Goal: Information Seeking & Learning: Check status

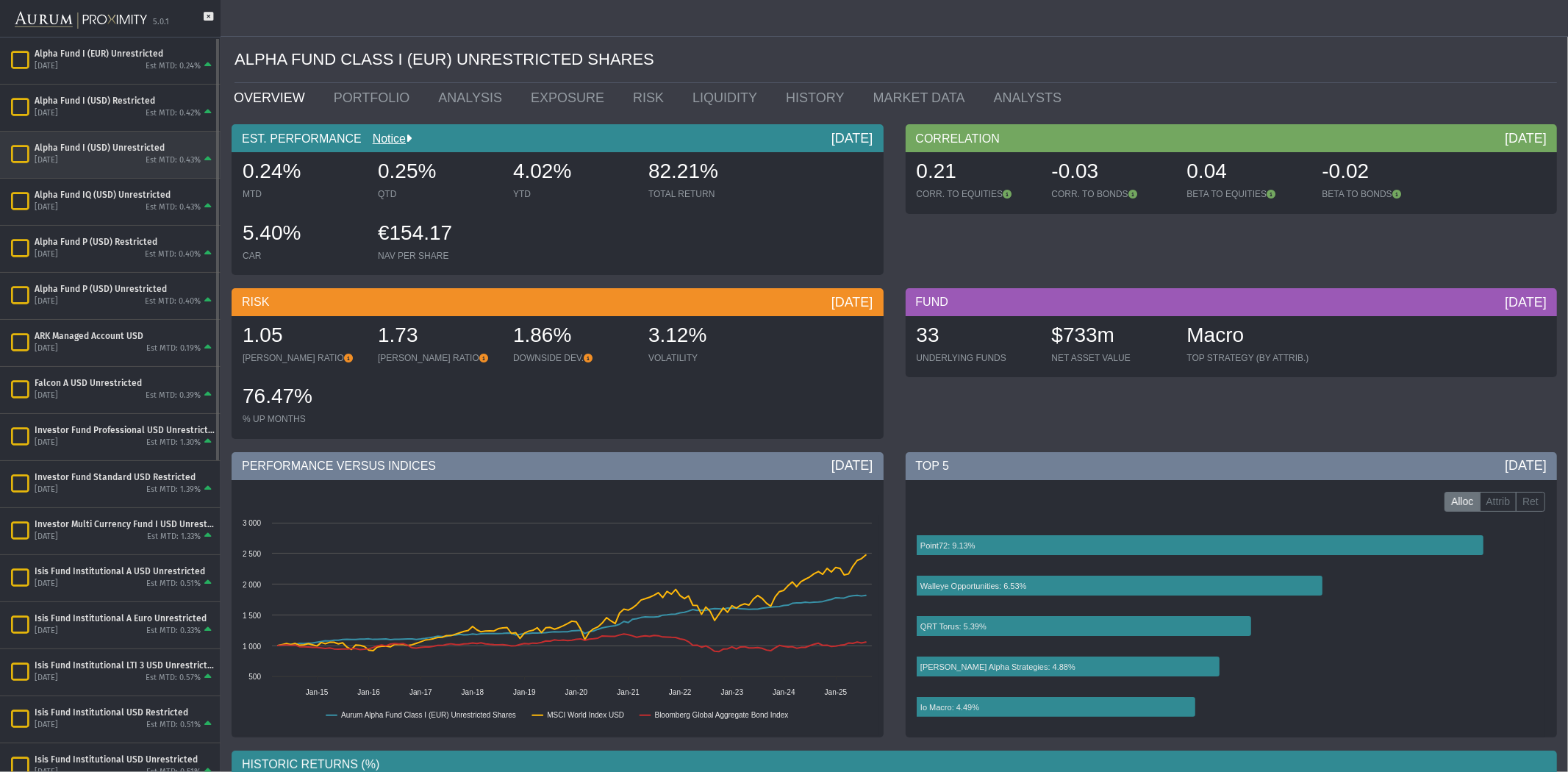
click at [151, 149] on div "Alpha Fund I (USD) Unrestricted" at bounding box center [124, 147] width 180 height 12
click at [351, 101] on link "PORTFOLIO" at bounding box center [375, 98] width 105 height 30
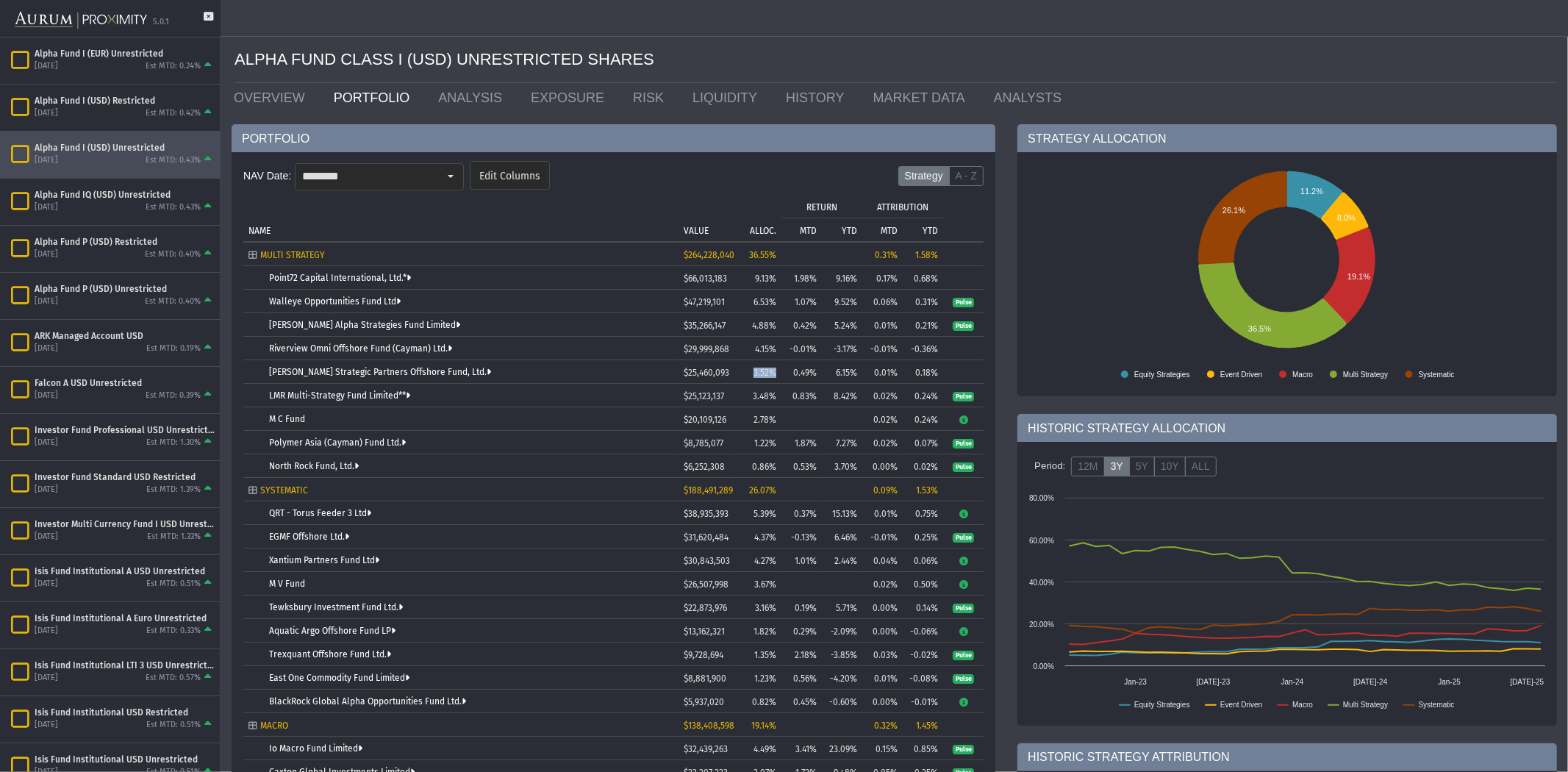
drag, startPoint x: 778, startPoint y: 370, endPoint x: 740, endPoint y: 370, distance: 38.0
click at [740, 370] on td "3.52%" at bounding box center [758, 371] width 48 height 23
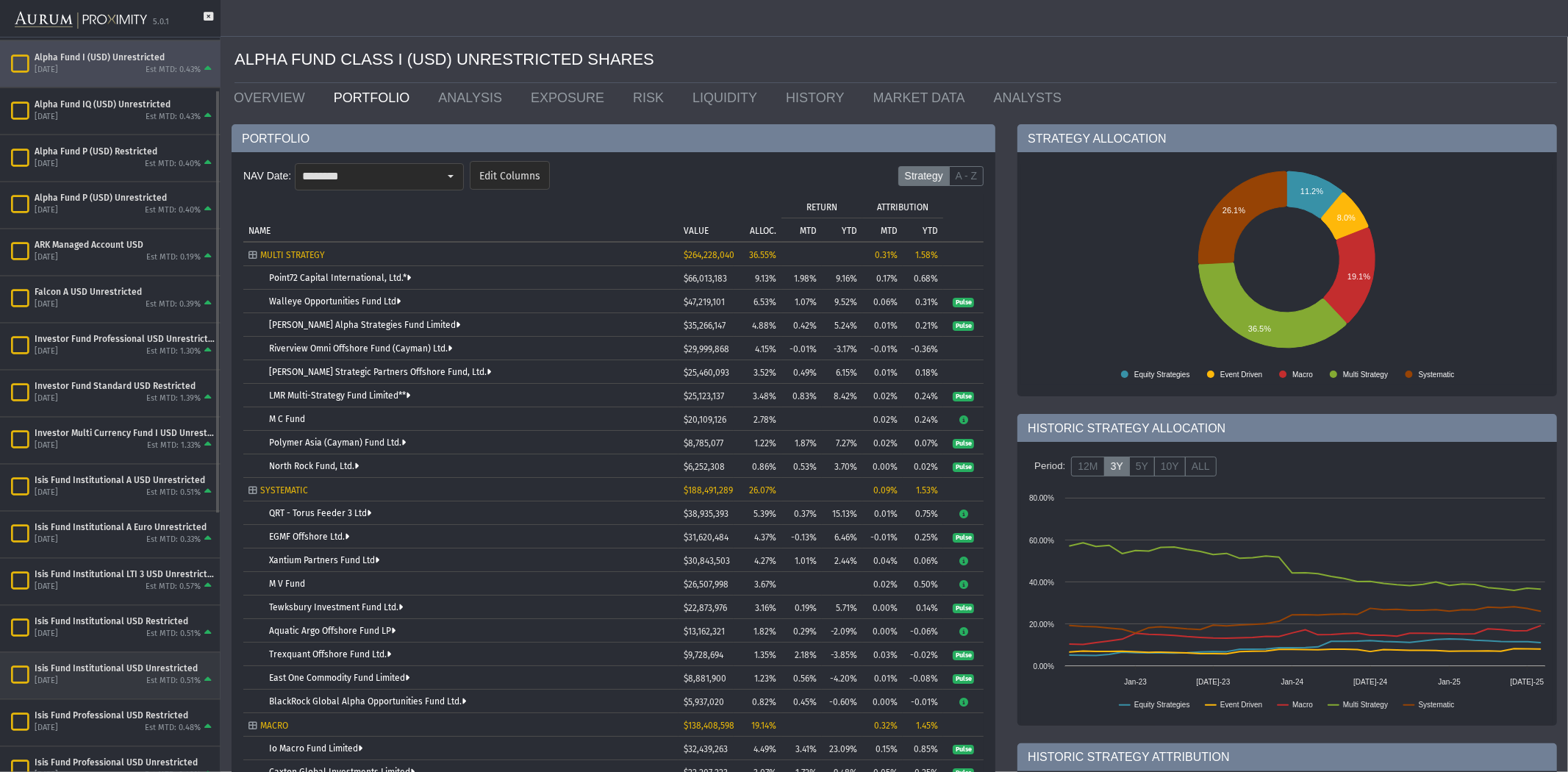
click at [149, 677] on div "Est MTD: 0.51%" at bounding box center [174, 681] width 54 height 11
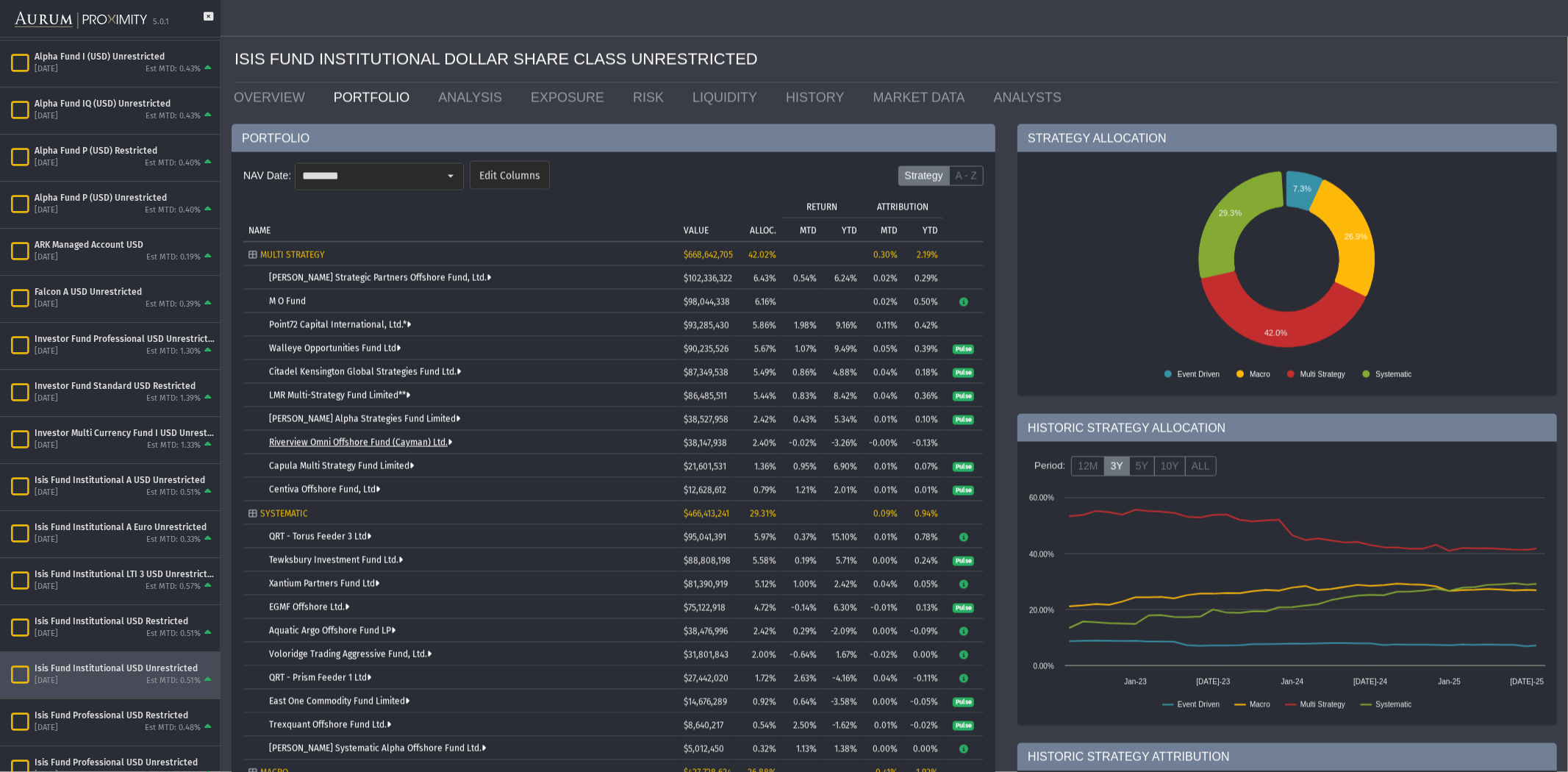
scroll to position [90, 0]
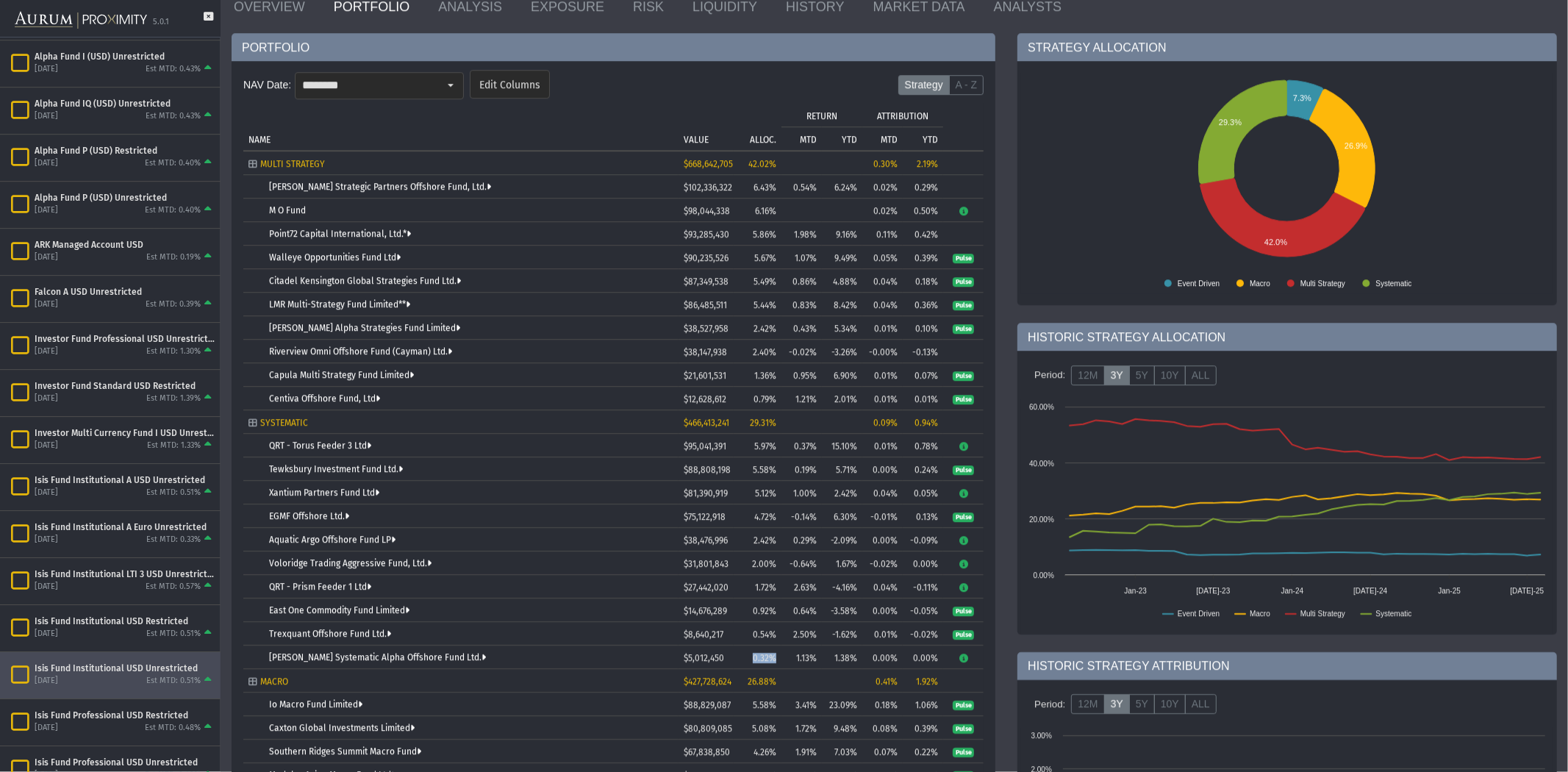
drag, startPoint x: 776, startPoint y: 658, endPoint x: 746, endPoint y: 658, distance: 30.0
click at [746, 658] on div "0.32%" at bounding box center [757, 658] width 38 height 10
click at [452, 76] on div "Select" at bounding box center [450, 86] width 23 height 23
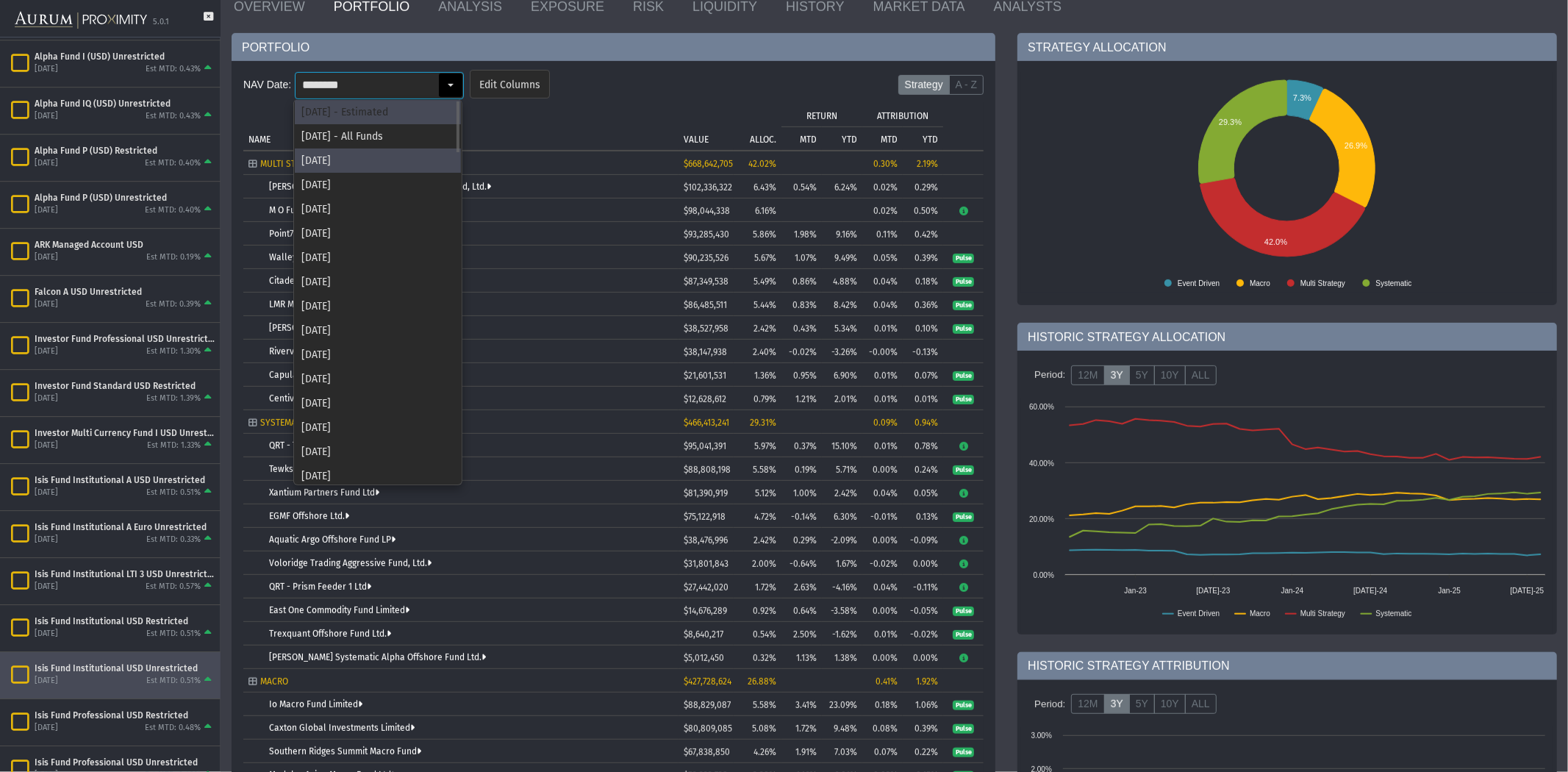
click at [435, 105] on div "[DATE] - Estimated" at bounding box center [378, 112] width 166 height 24
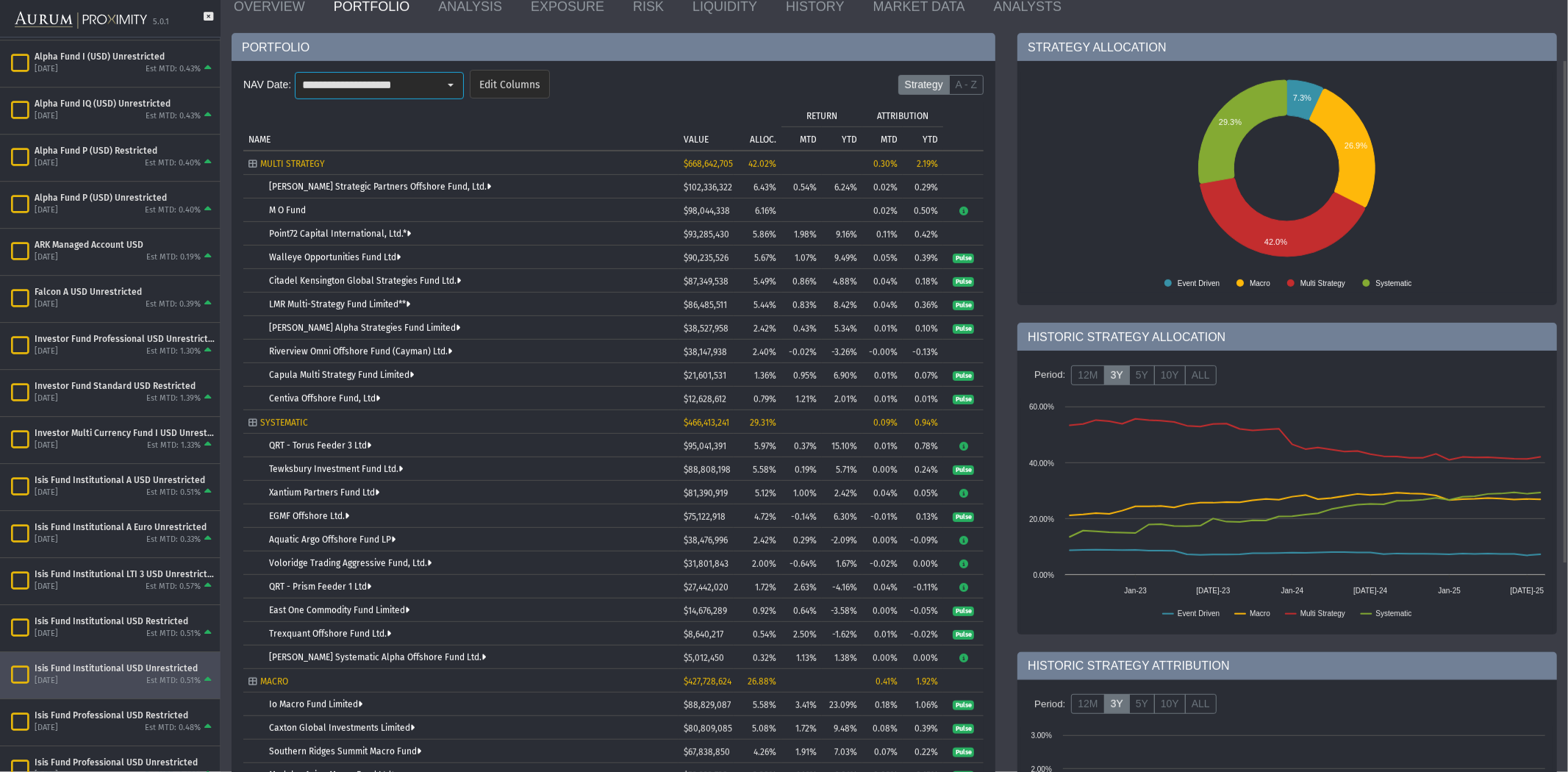
type input "**********"
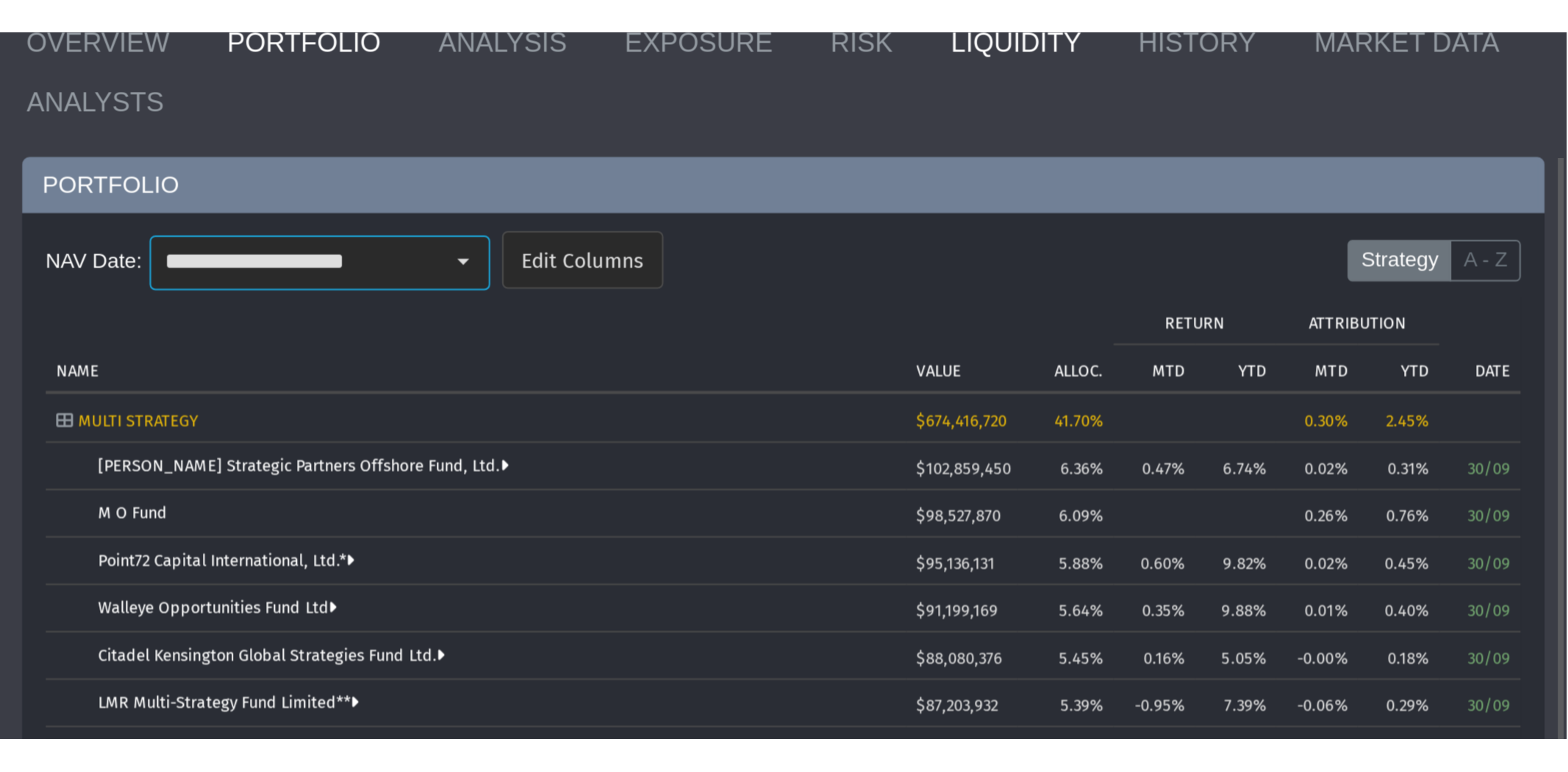
scroll to position [93, 0]
